Goal: Task Accomplishment & Management: Complete application form

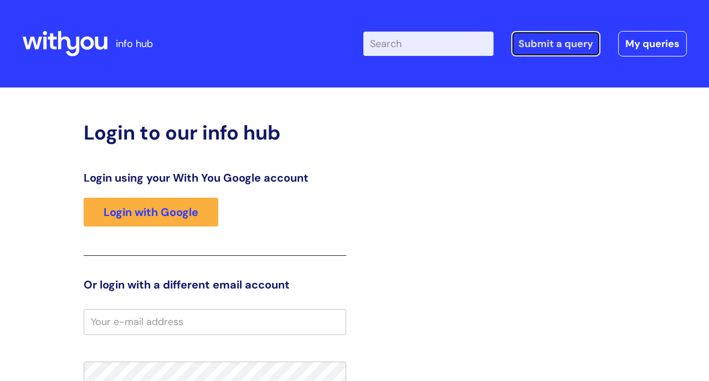
click at [557, 43] on link "Submit a query" at bounding box center [555, 43] width 89 height 25
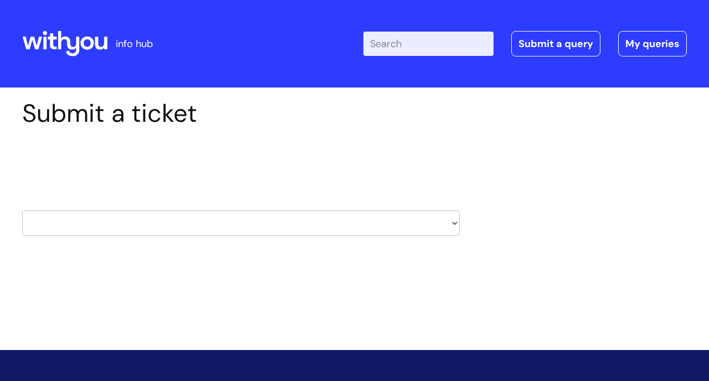
click at [452, 223] on select "HR / People IT and Support Clinical Drug Alerts Finance Accounts Data Support T…" at bounding box center [240, 222] width 437 height 25
select select "learning_and_development"
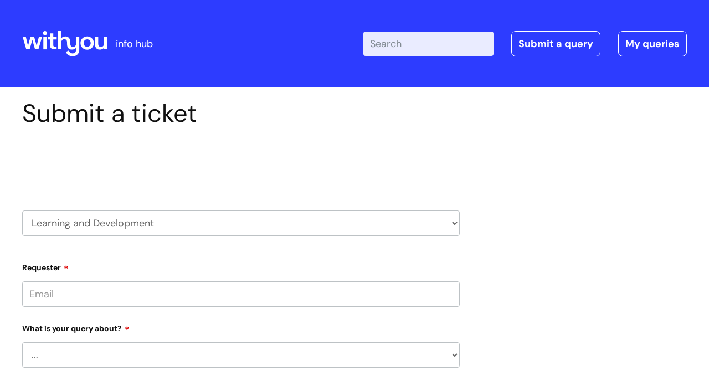
scroll to position [76, 0]
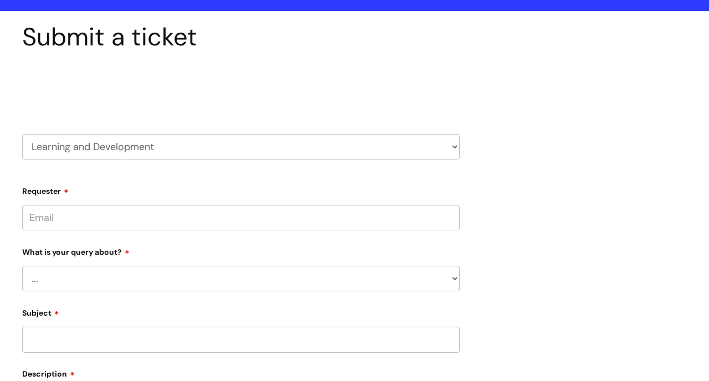
click at [331, 229] on input "Requester" at bounding box center [240, 217] width 437 height 25
type input "claire.rouse@wearewithyou.org.uk"
click at [453, 278] on select "... Question about a training course or session booking Ask about apprenticeshi…" at bounding box center [240, 278] width 437 height 25
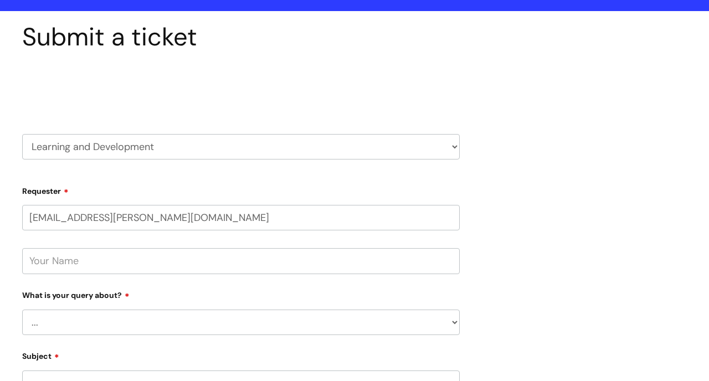
select select "Can’t log in or access learning"
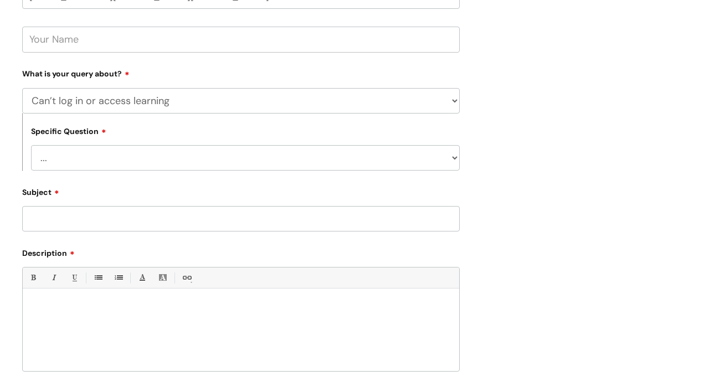
scroll to position [318, 0]
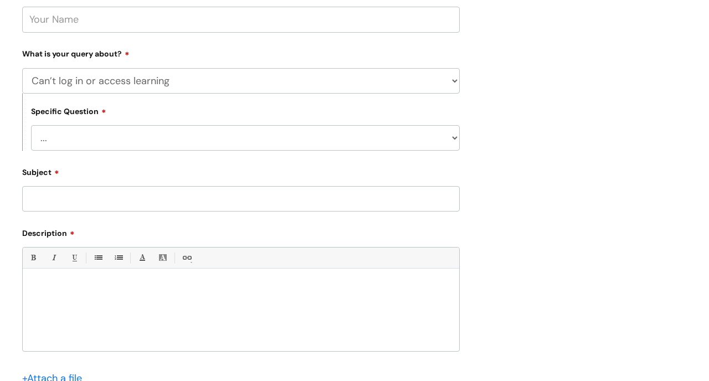
click at [452, 137] on select "... Issue accessing WithYou Learning Issue accessing an internal course Issue a…" at bounding box center [245, 137] width 429 height 25
select select "Issue accessing WithYou Learning"
click at [251, 201] on input "Subject" at bounding box center [240, 198] width 437 height 25
type input "volunteer logins"
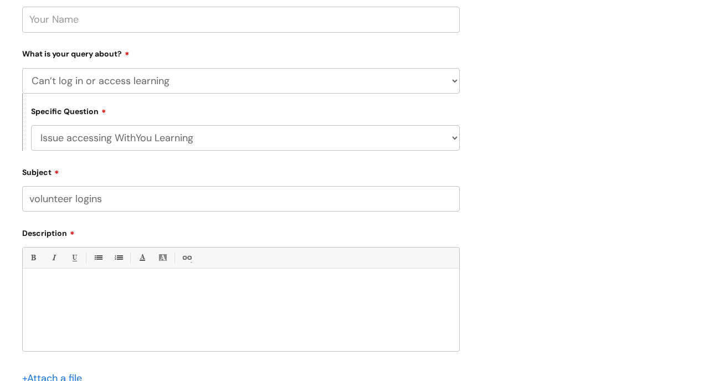
click at [137, 280] on div at bounding box center [241, 313] width 436 height 76
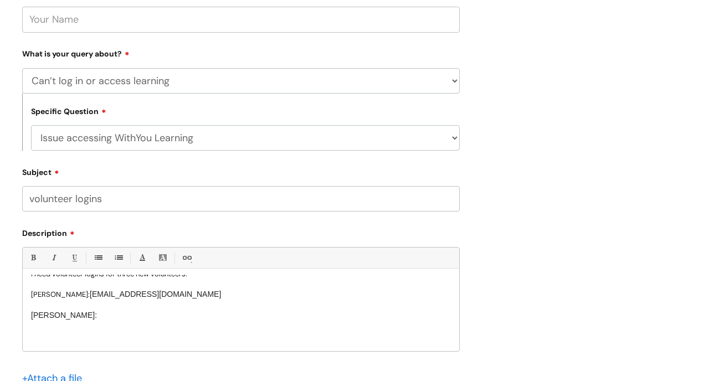
scroll to position [32, 0]
click at [131, 317] on p "Kerry McKechnie:" at bounding box center [241, 317] width 420 height 11
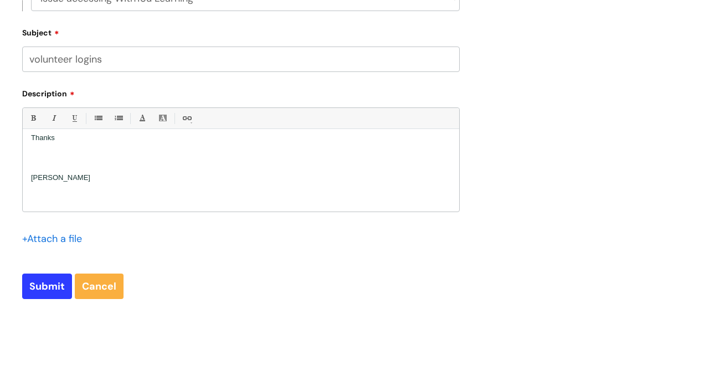
scroll to position [562, 0]
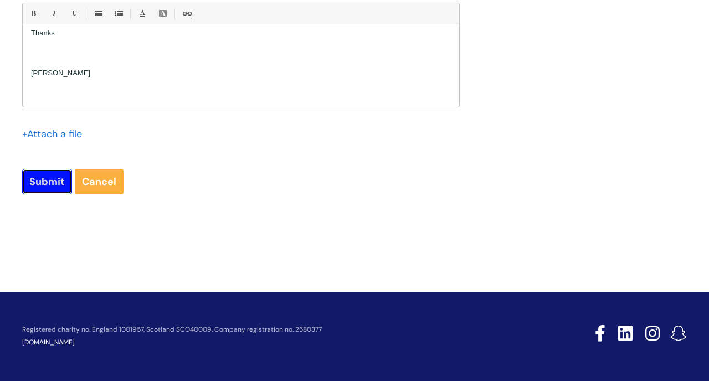
click at [38, 189] on input "Submit" at bounding box center [47, 181] width 50 height 25
type input "Please Wait..."
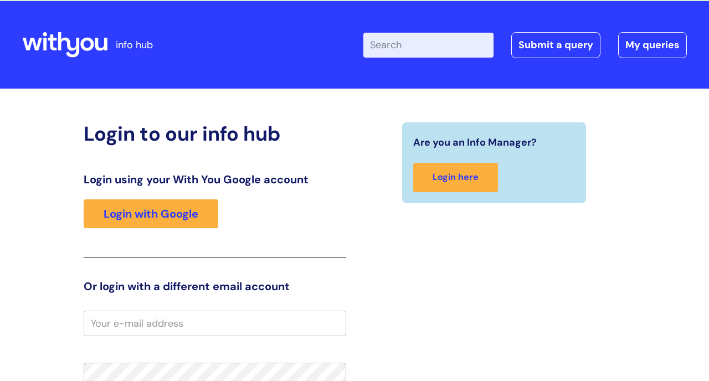
scroll to position [27, 0]
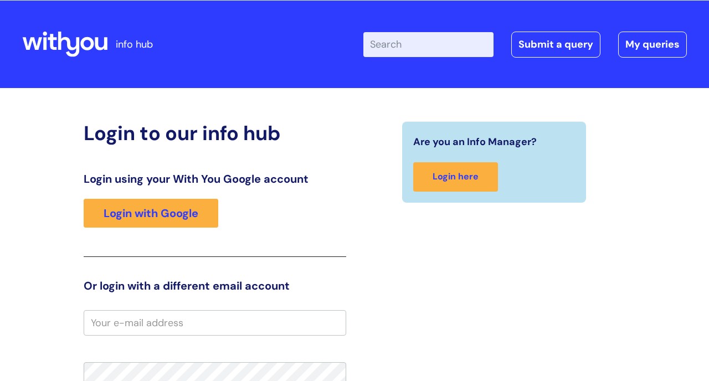
click at [427, 47] on input "Enter your search term here..." at bounding box center [428, 44] width 130 height 24
click at [535, 52] on link "Submit a query" at bounding box center [555, 44] width 89 height 25
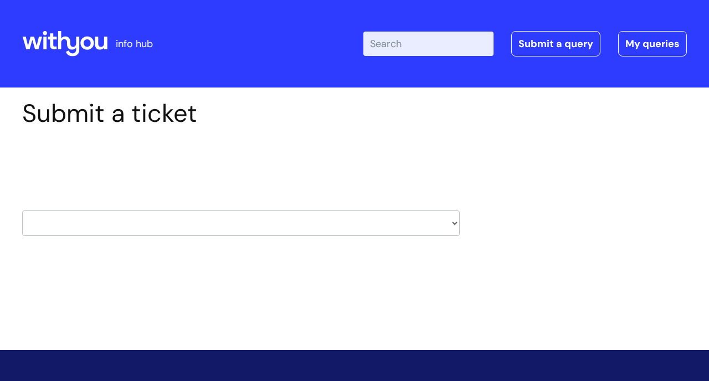
click at [452, 221] on select "HR / People IT and Support Clinical Drug Alerts Finance Accounts Data Support T…" at bounding box center [240, 222] width 437 height 25
click at [455, 224] on select "HR / People IT and Support Clinical Drug Alerts Finance Accounts Data Support T…" at bounding box center [240, 222] width 437 height 25
select select "learning_and_development"
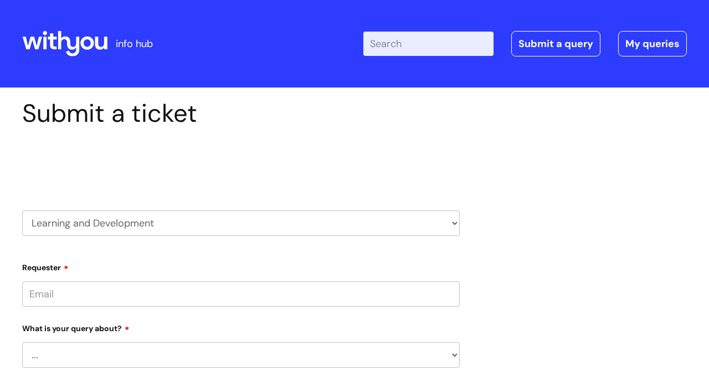
scroll to position [90, 0]
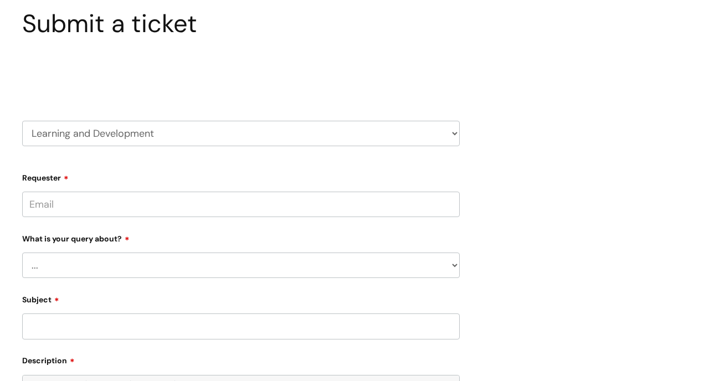
click at [216, 202] on input "Requester" at bounding box center [240, 204] width 437 height 25
type input "claire.rouse@wearewithyou.org.uk"
click at [452, 264] on select "... Question about a training course or session booking Ask about apprenticeshi…" at bounding box center [240, 264] width 437 height 25
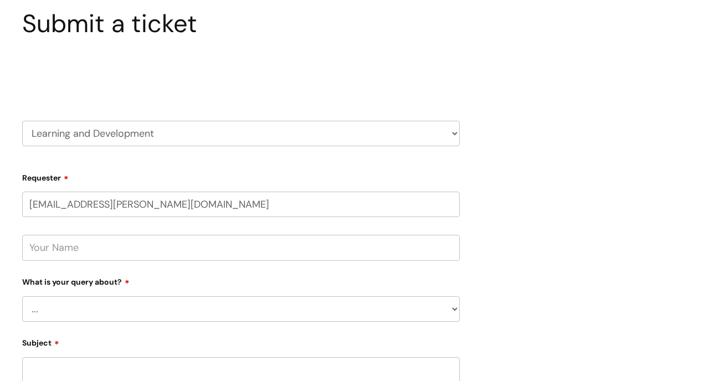
click at [147, 250] on input "text" at bounding box center [240, 247] width 437 height 25
type input "Claire"
click at [141, 302] on select "... Question about a training course or session booking Ask about apprenticeshi…" at bounding box center [240, 308] width 437 height 25
select select "Can’t log in or access learning"
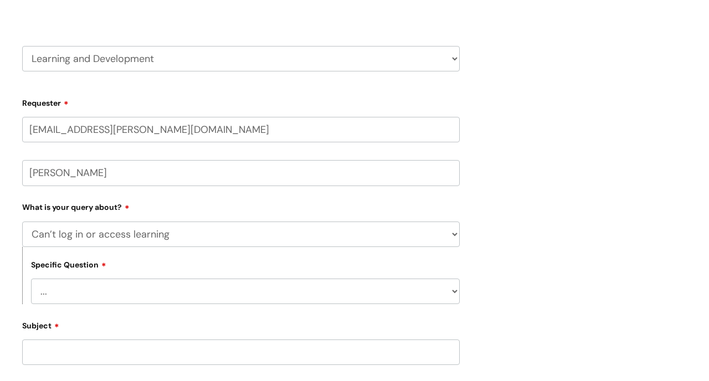
scroll to position [166, 0]
click at [452, 290] on select "... Issue accessing WithYou Learning Issue accessing an internal course Issue a…" at bounding box center [245, 289] width 429 height 25
select select "Issue accessing WithYou Learning"
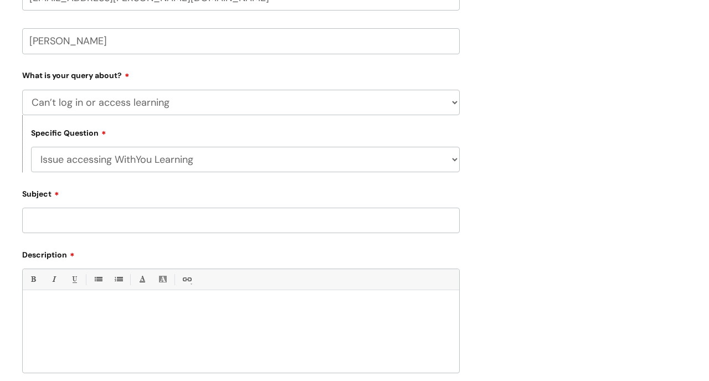
scroll to position [301, 0]
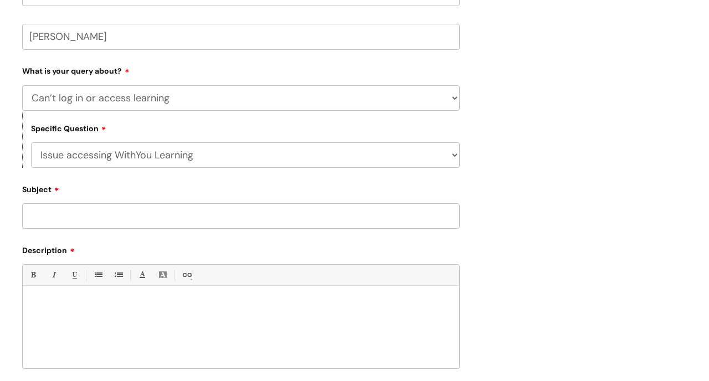
click at [140, 210] on input "Subject" at bounding box center [240, 215] width 437 height 25
type input "Dillon Grimshaw"
click at [92, 311] on div at bounding box center [241, 330] width 436 height 76
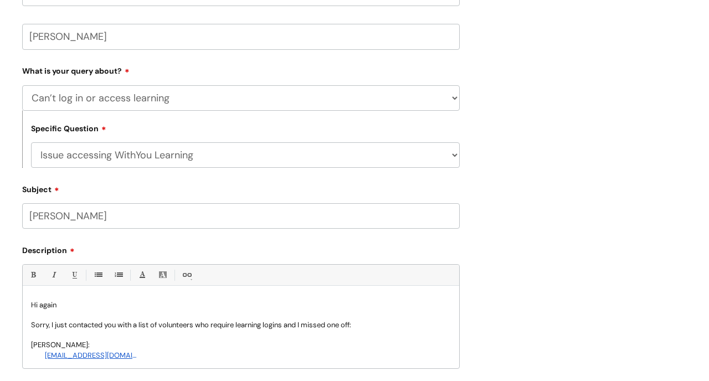
scroll to position [7, 0]
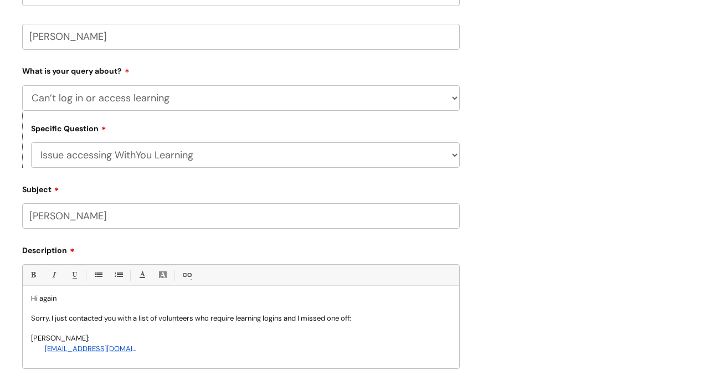
click at [44, 347] on div "dillonjg@hotmail.co.uk" at bounding box center [90, 354] width 97 height 22
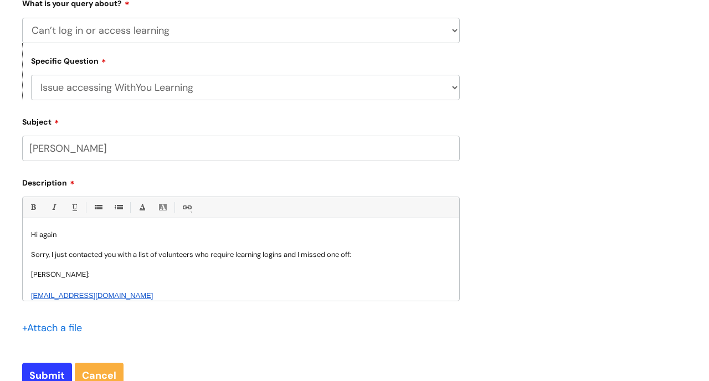
scroll to position [371, 0]
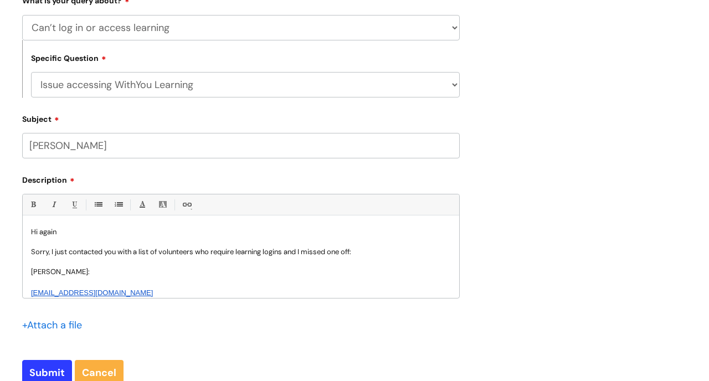
click at [133, 283] on div "dillonjg@hotmail.co.uk" at bounding box center [86, 283] width 111 height 13
click at [127, 285] on div "dillonjg@hotmail.co.uk" at bounding box center [86, 283] width 111 height 13
click at [107, 271] on p "Dillon Grimshaw:" at bounding box center [241, 272] width 420 height 10
click at [130, 284] on div "dillonjg@hotmail.co.uk" at bounding box center [86, 283] width 111 height 13
click at [49, 288] on span "dillonjg@hotmail.co.uk" at bounding box center [92, 292] width 122 height 8
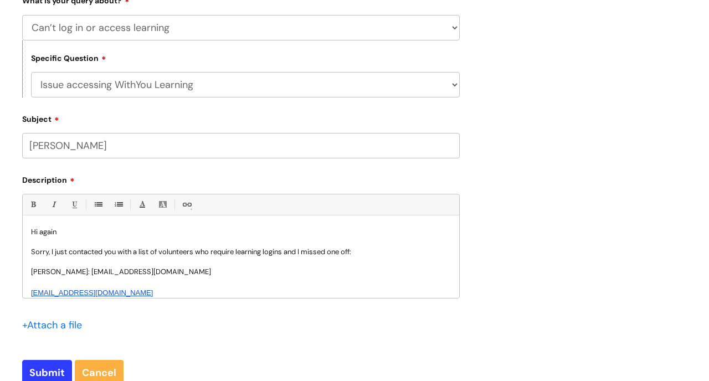
click at [177, 271] on p "Dillon Grimshaw: dillonjg@hotmail.co.uk" at bounding box center [241, 272] width 420 height 10
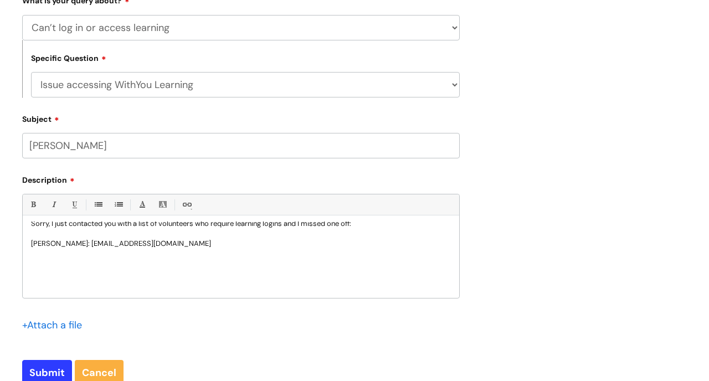
scroll to position [53, 0]
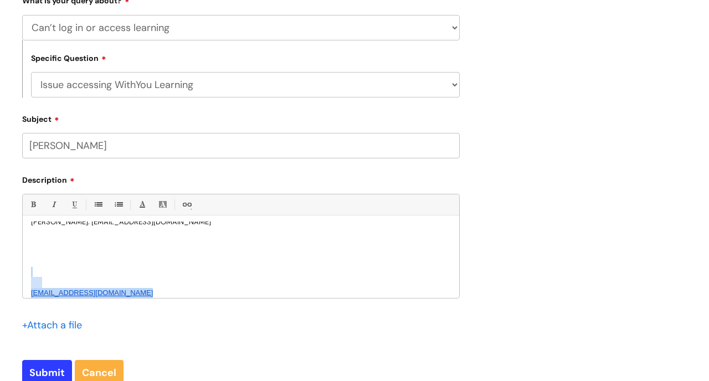
drag, startPoint x: 25, startPoint y: 276, endPoint x: 118, endPoint y: 287, distance: 93.7
click at [118, 287] on div "Hi again Sorry, I just contacted you with a list of volunteers who require lear…" at bounding box center [241, 259] width 436 height 76
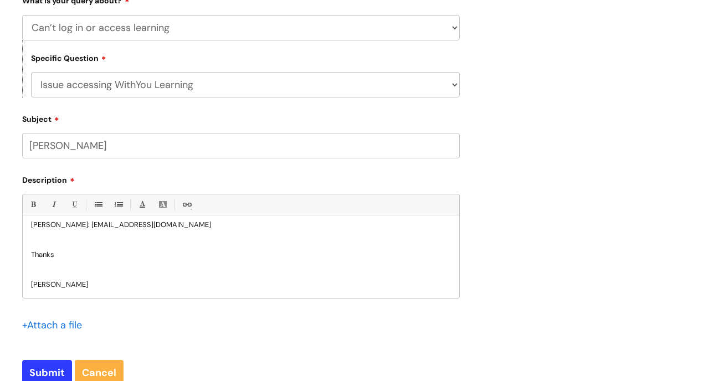
scroll to position [429, 0]
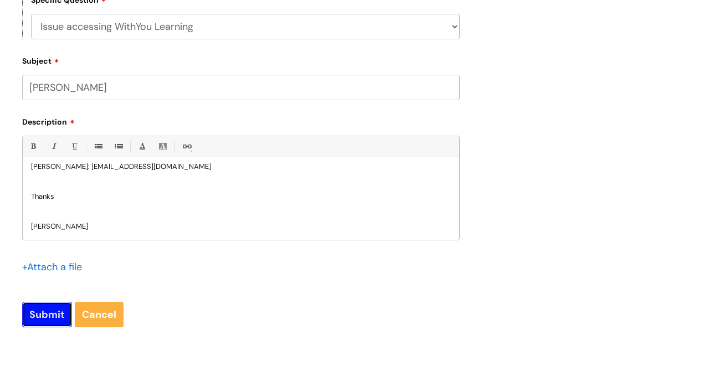
click at [46, 315] on input "Submit" at bounding box center [47, 314] width 50 height 25
type input "Please Wait..."
